Goal: Find specific page/section: Find specific page/section

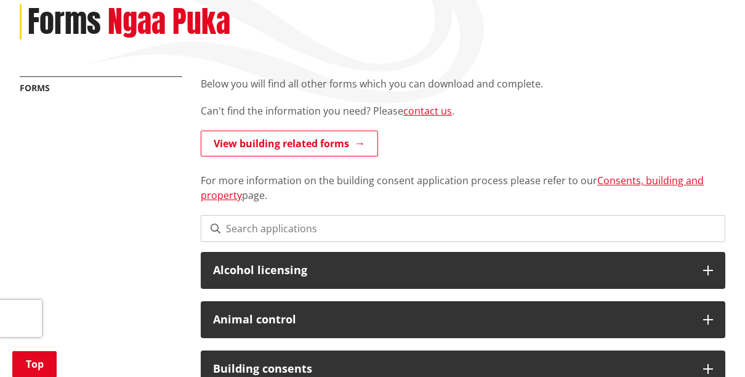
scroll to position [148, 0]
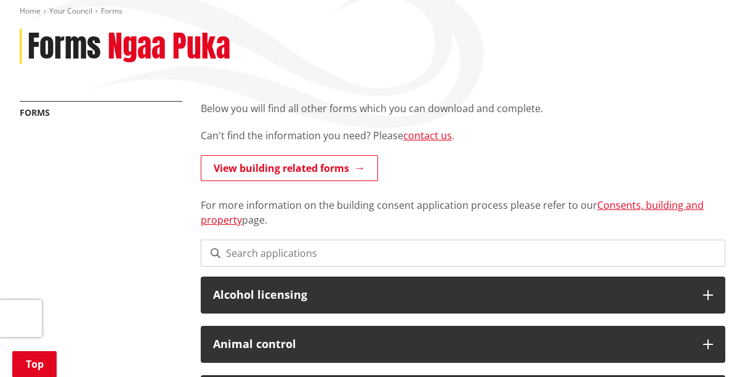
click at [327, 254] on input at bounding box center [463, 253] width 525 height 27
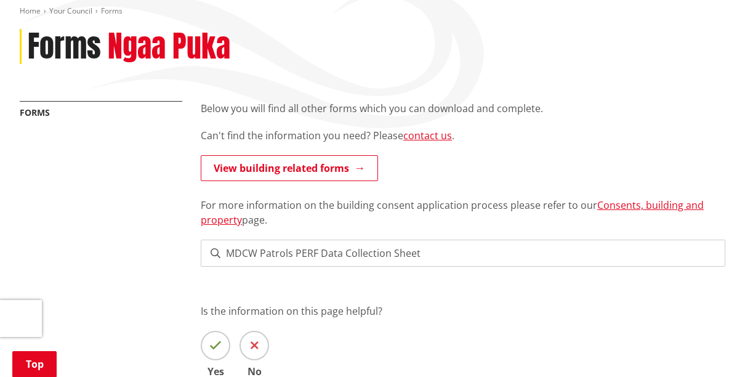
click at [476, 254] on input "MDCW Patrols PERF Data Collection Sheet" at bounding box center [463, 253] width 525 height 27
click at [214, 253] on span at bounding box center [216, 253] width 10 height 10
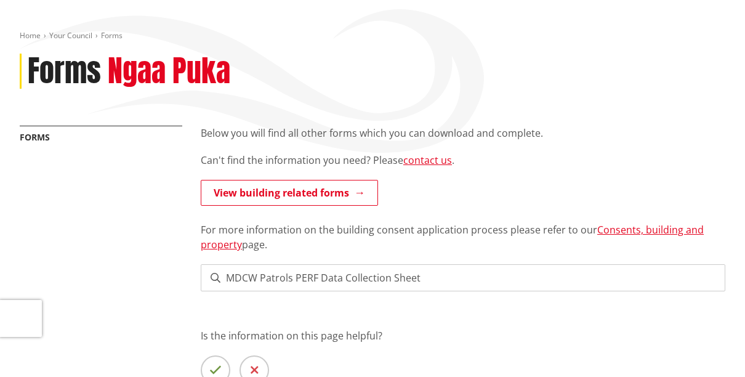
scroll to position [0, 0]
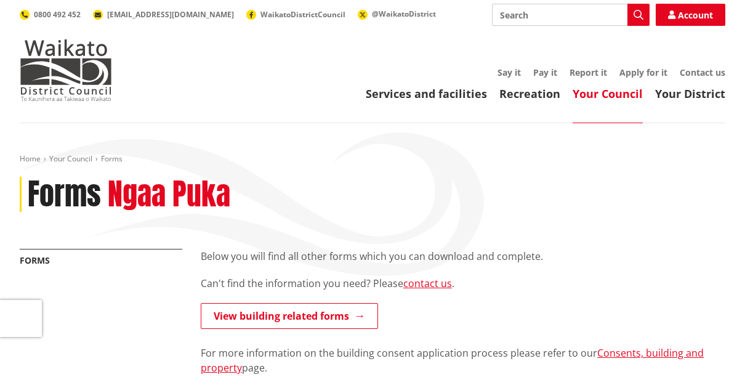
click at [148, 272] on div "More from this section Forms" at bounding box center [100, 273] width 181 height 48
click at [142, 285] on div "More from this section Forms" at bounding box center [100, 273] width 181 height 48
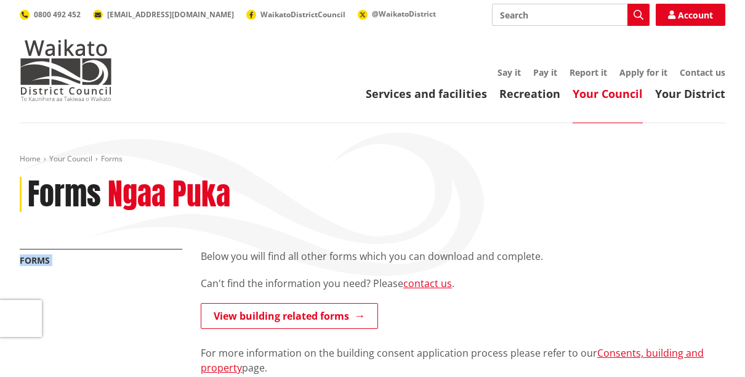
click at [142, 285] on div "More from this section Forms" at bounding box center [100, 273] width 181 height 48
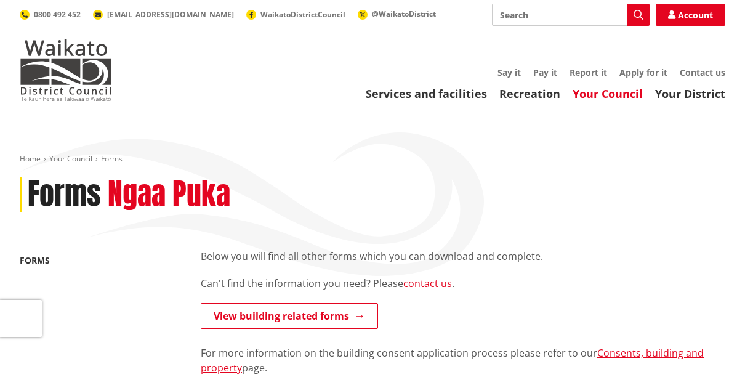
click at [147, 280] on div "More from this section Forms" at bounding box center [100, 273] width 181 height 48
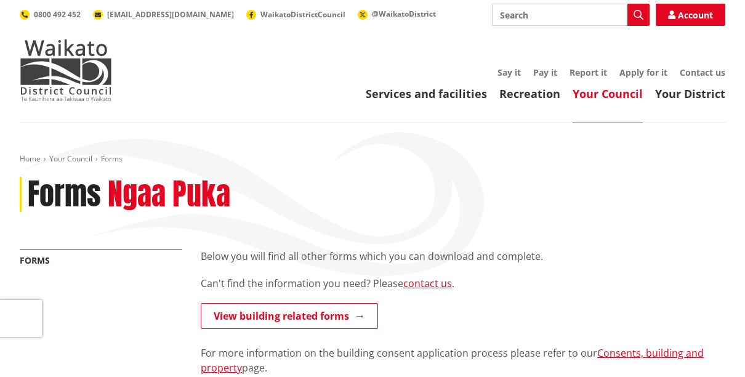
click at [147, 280] on div "More from this section Forms" at bounding box center [100, 273] width 181 height 48
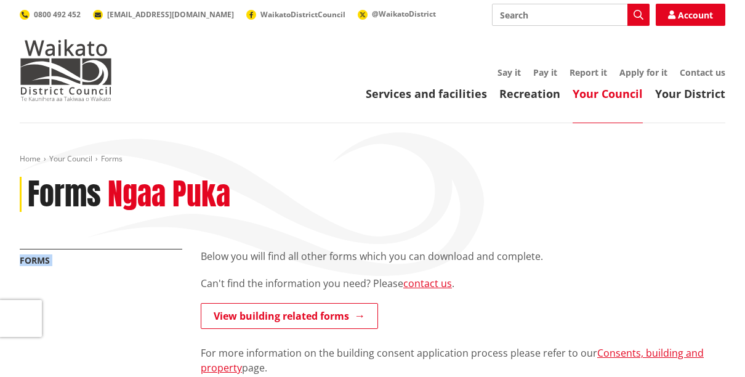
click at [147, 280] on div "More from this section Forms" at bounding box center [100, 273] width 181 height 48
drag, startPoint x: 147, startPoint y: 280, endPoint x: 255, endPoint y: 280, distance: 107.8
click at [255, 280] on p "Can't find the information you need? Please contact us ." at bounding box center [463, 283] width 525 height 15
click at [702, 269] on div "Below you will find all other forms which you can download and complete. Can't …" at bounding box center [463, 312] width 525 height 126
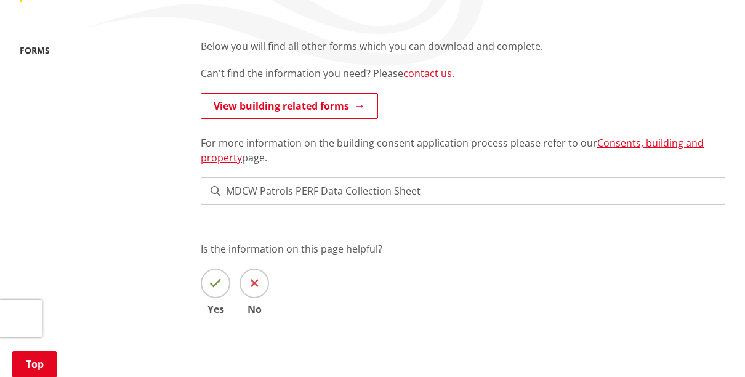
scroll to position [161, 0]
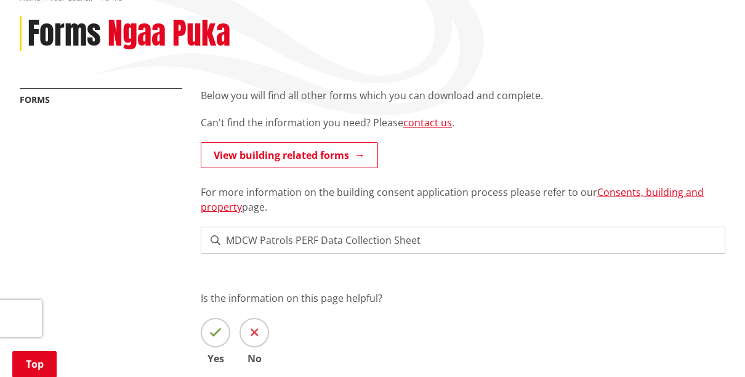
click at [215, 243] on span at bounding box center [216, 240] width 10 height 10
click at [421, 236] on input "MDCW Patrols PERF Data Collection Sheet" at bounding box center [463, 240] width 525 height 27
type input "M"
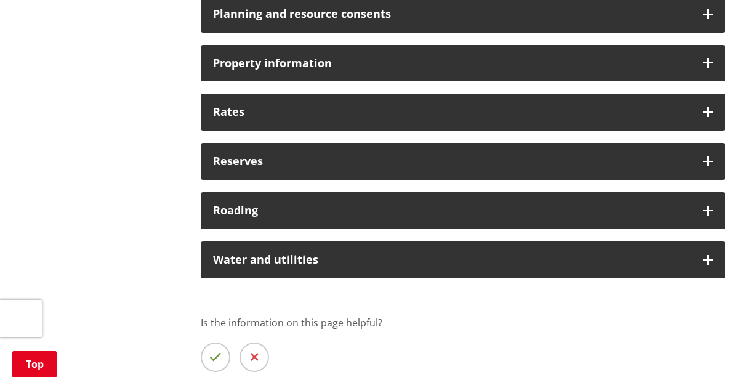
scroll to position [1076, 0]
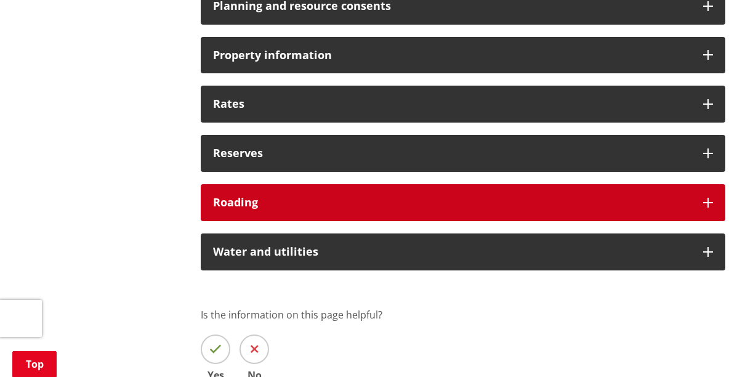
click at [333, 201] on h3 "Roading" at bounding box center [452, 202] width 478 height 12
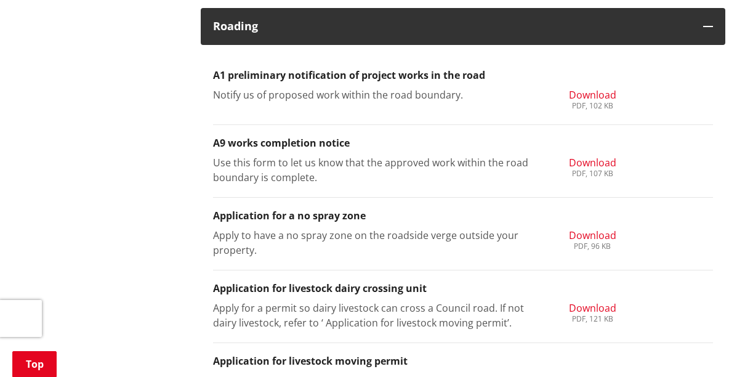
scroll to position [1227, 0]
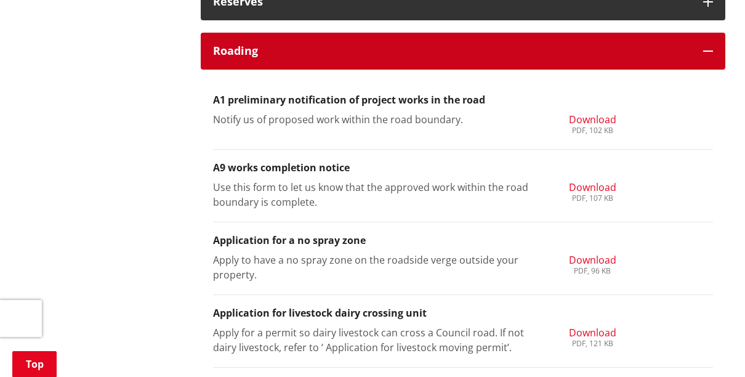
click at [710, 51] on icon at bounding box center [708, 51] width 10 height 10
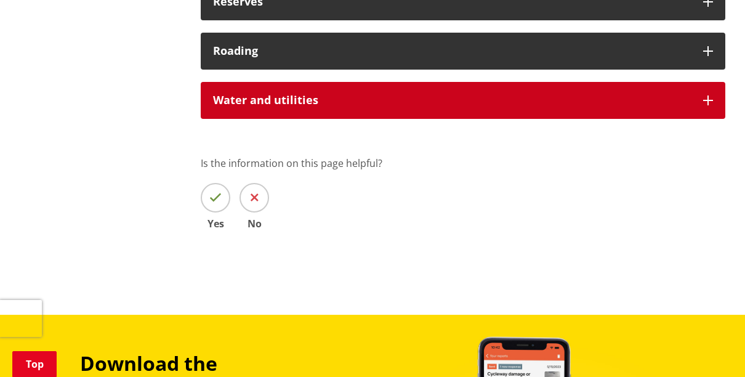
click at [677, 102] on h3 "Water and utilities" at bounding box center [452, 100] width 478 height 12
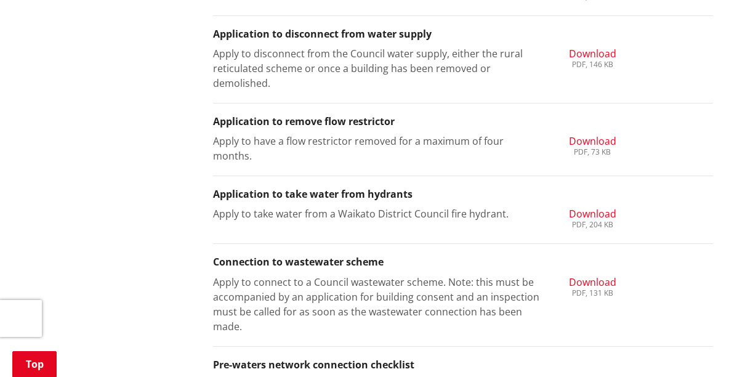
scroll to position [2216, 0]
